Goal: Contribute content

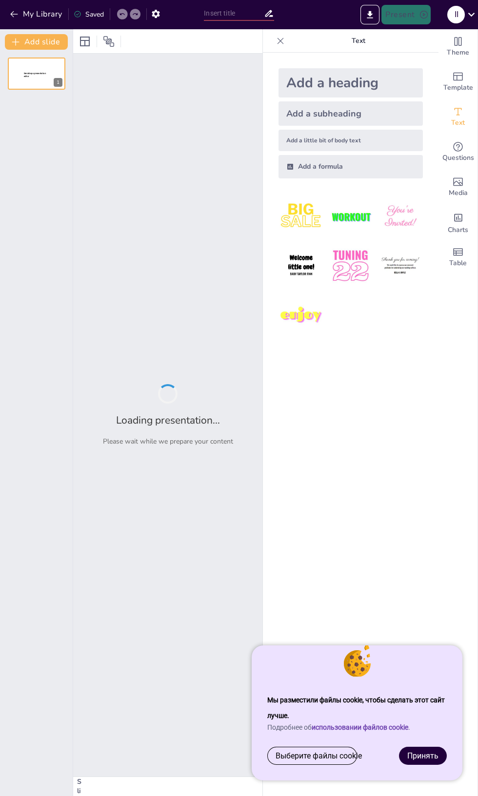
type input "Городской квест: Погружение в приключение"
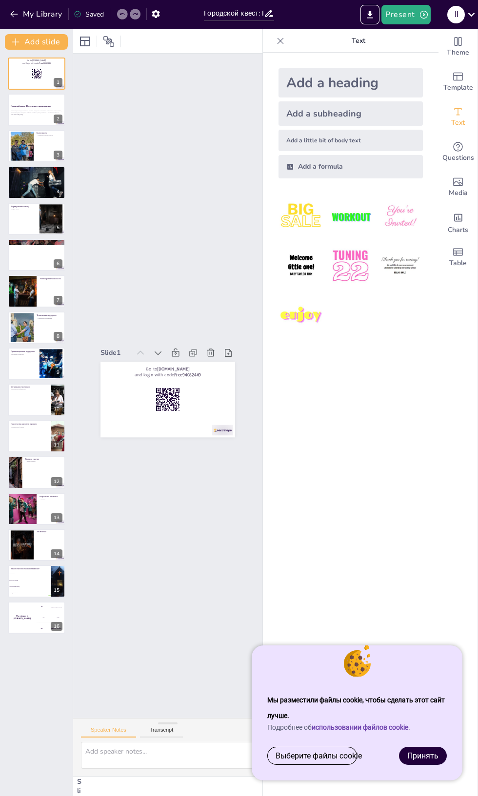
checkbox input "true"
click at [43, 102] on icon at bounding box center [43, 102] width 6 height 6
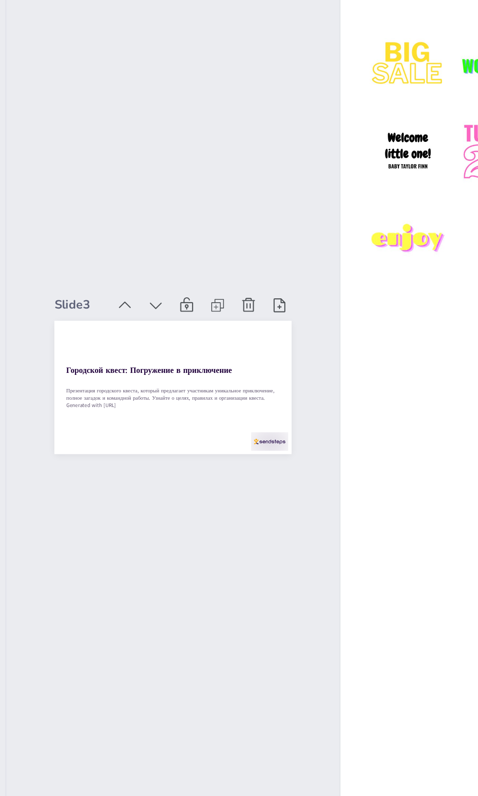
scroll to position [0, 0]
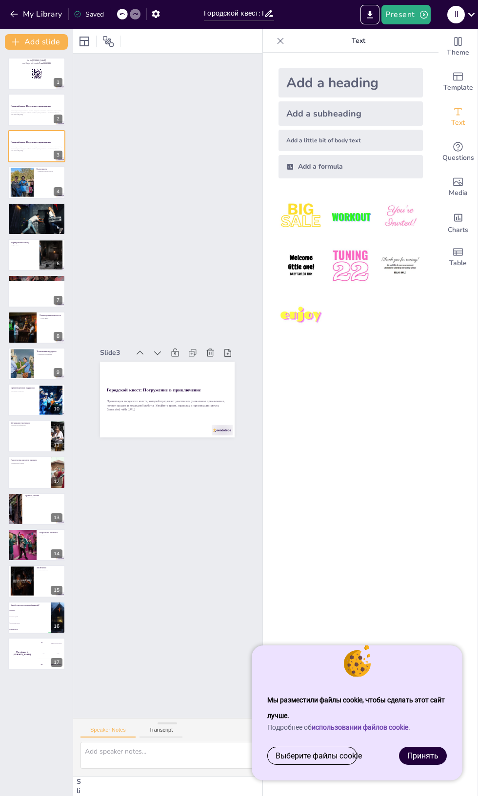
checkbox input "true"
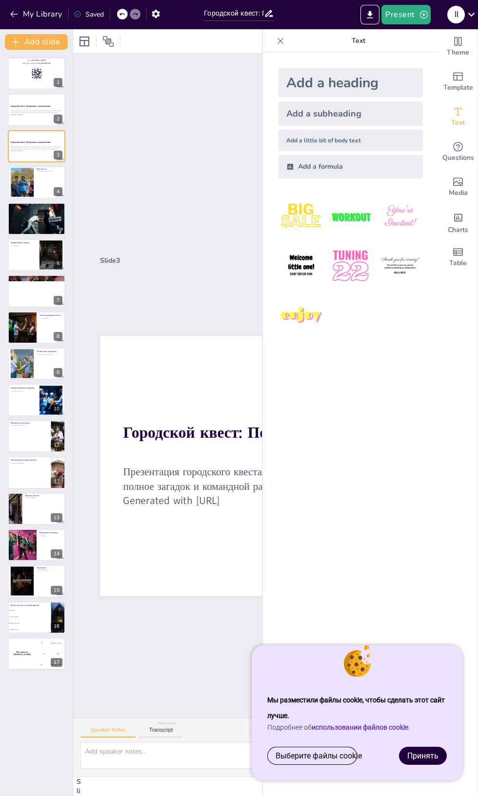
click at [44, 179] on button at bounding box center [43, 175] width 12 height 12
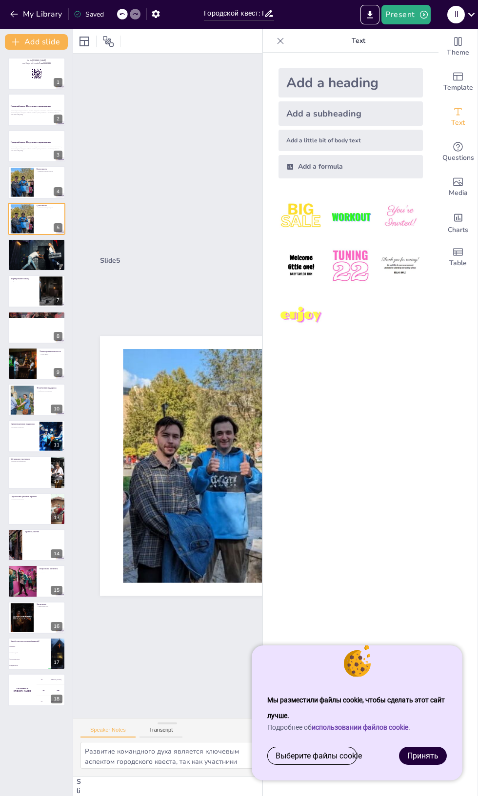
type textarea "Развитие командного духа является ключевым аспектом городского квеста, так как …"
checkbox input "true"
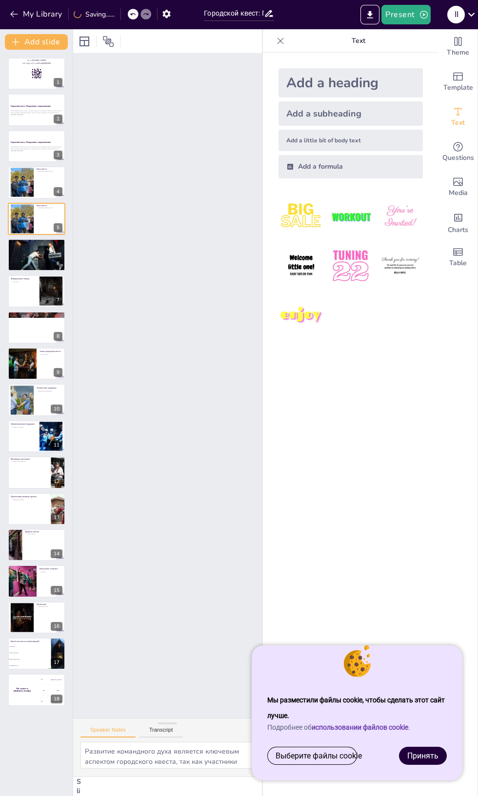
click at [43, 175] on icon at bounding box center [43, 175] width 6 height 6
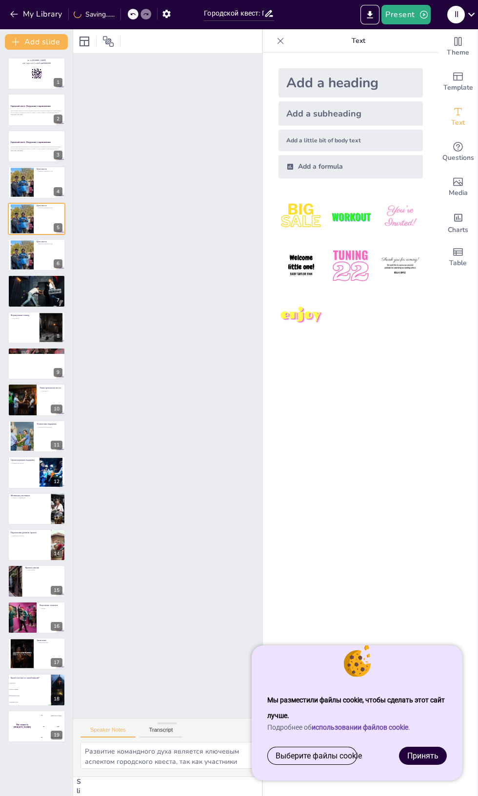
checkbox input "true"
click at [57, 174] on icon at bounding box center [57, 175] width 4 height 5
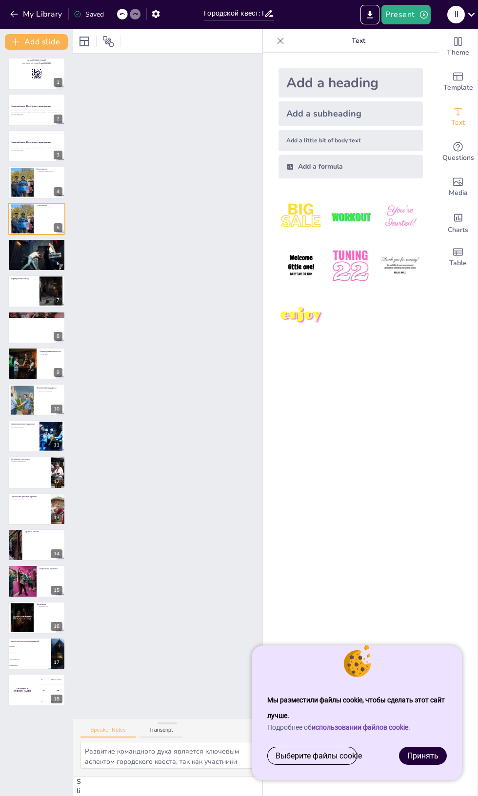
click at [62, 175] on button at bounding box center [57, 175] width 12 height 12
type textarea "Определение места проведения является одним из самых важных шагов в подготовите…"
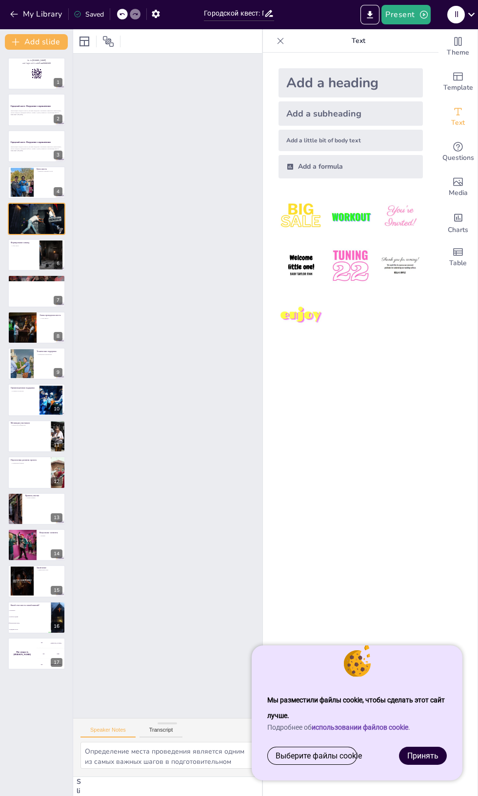
click at [43, 211] on icon at bounding box center [43, 211] width 6 height 6
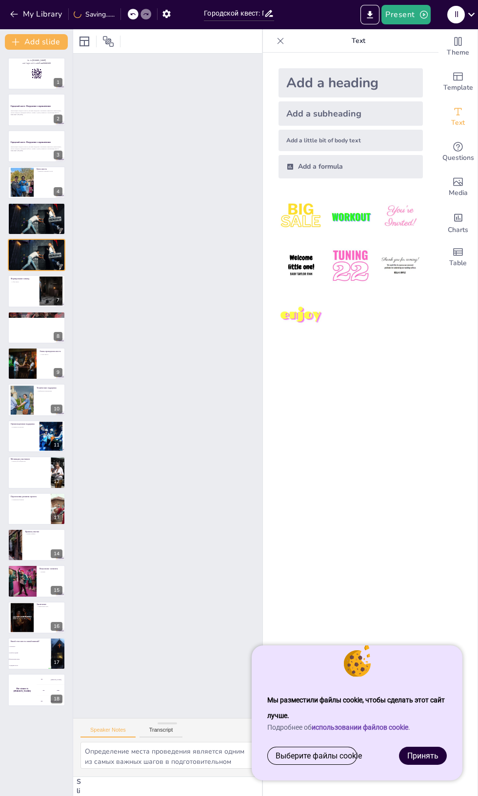
click at [71, 220] on div at bounding box center [73, 412] width 4 height 767
checkbox input "true"
click at [48, 215] on button at bounding box center [43, 212] width 12 height 12
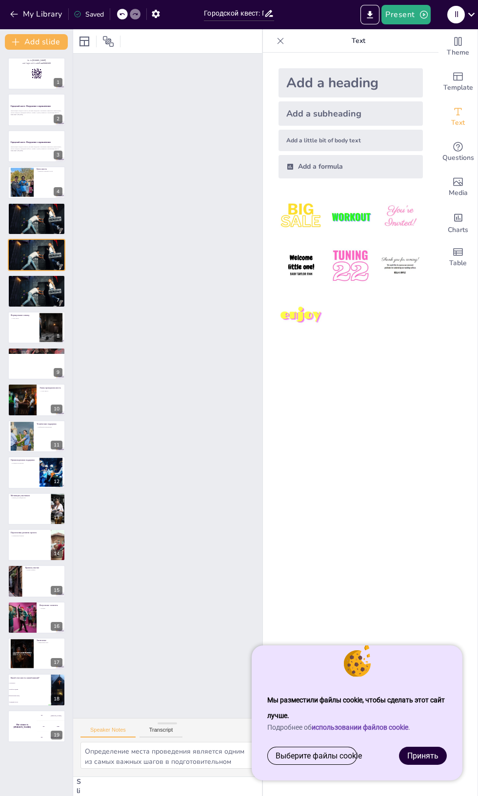
click at [73, 208] on div at bounding box center [73, 412] width 4 height 767
checkbox input "true"
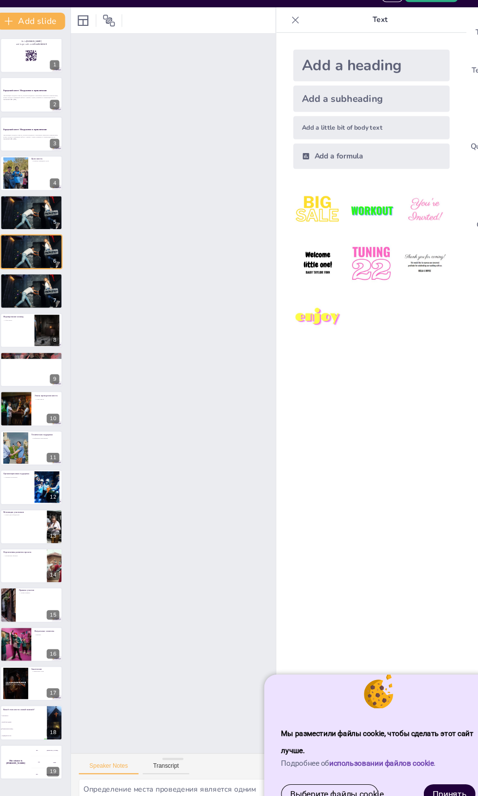
scroll to position [2, 0]
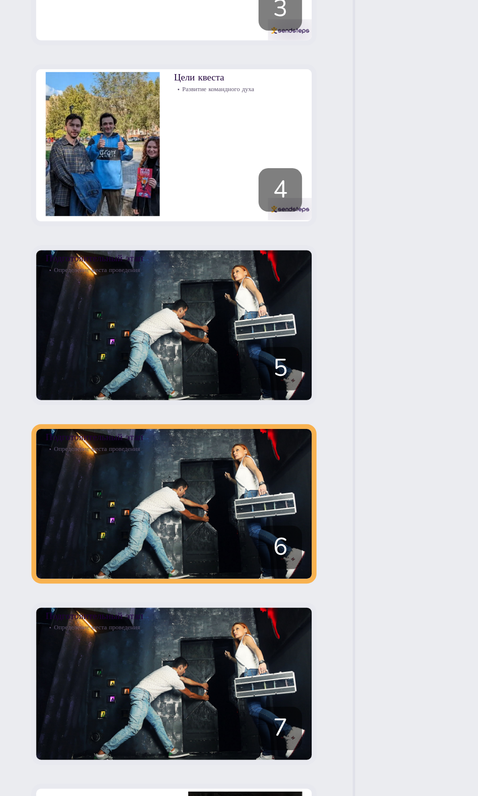
click at [59, 207] on button at bounding box center [57, 212] width 12 height 12
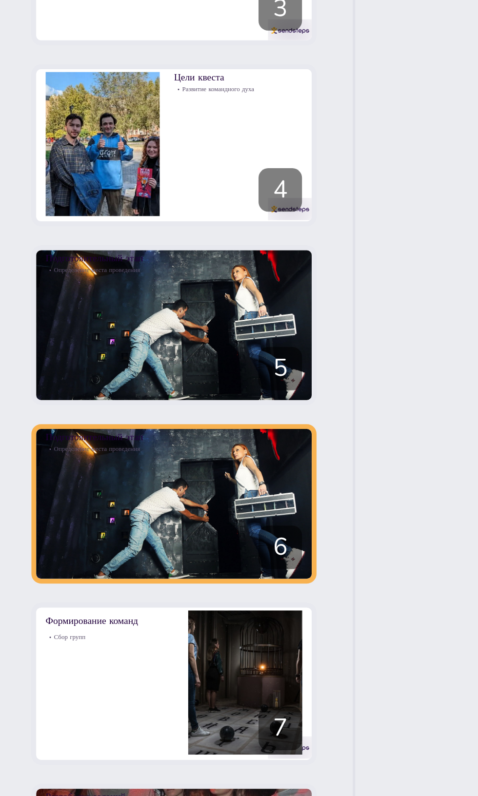
click at [58, 211] on icon at bounding box center [57, 211] width 4 height 5
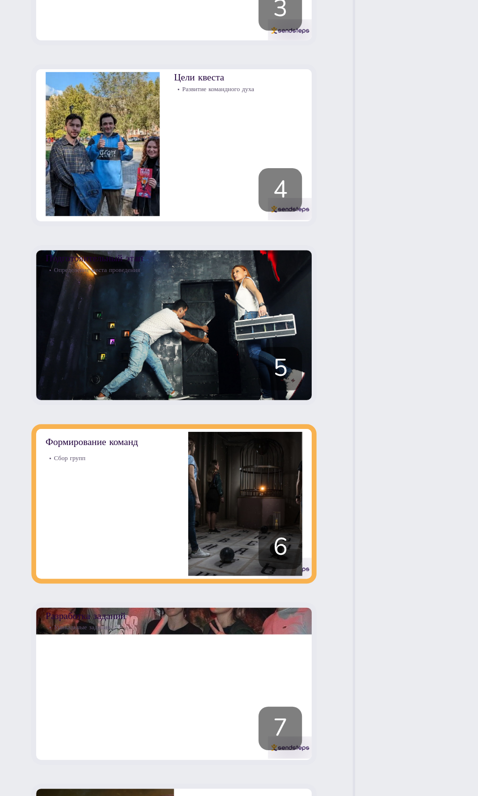
type textarea "Сбор групп — это процесс, который требует внимания к деталям. Важно учитывать л…"
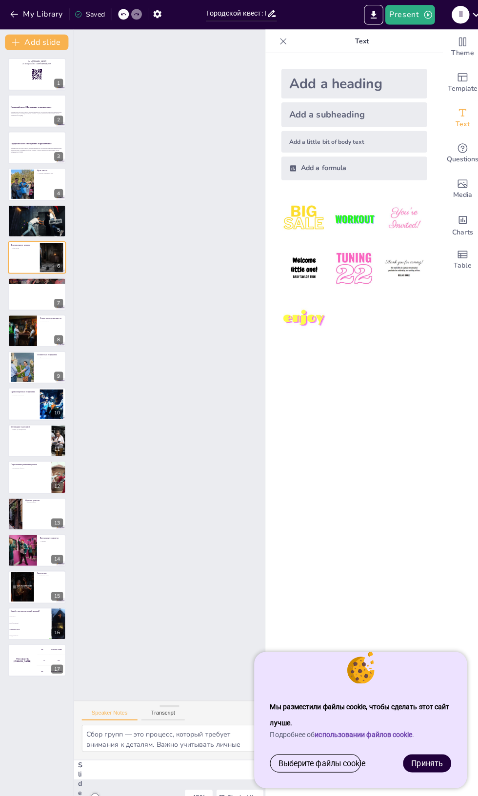
scroll to position [0, 0]
checkbox input "true"
